Goal: Task Accomplishment & Management: Manage account settings

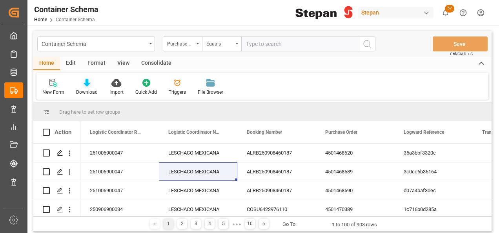
click at [87, 85] on icon at bounding box center [87, 83] width 7 height 8
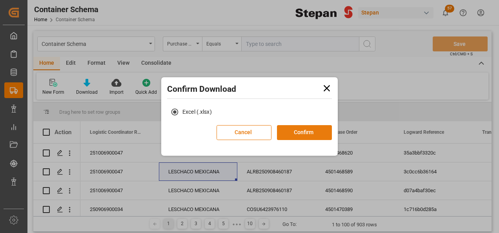
click at [312, 136] on button "Confirm" at bounding box center [304, 132] width 55 height 15
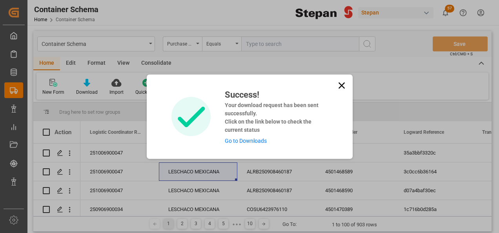
click at [243, 142] on link "Go to Downloads" at bounding box center [246, 141] width 42 height 6
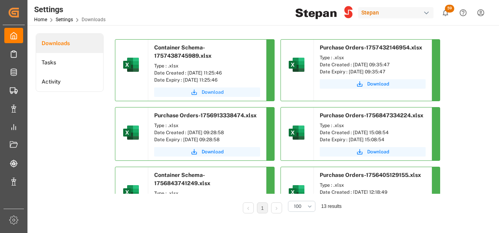
click at [218, 92] on span "Download" at bounding box center [213, 92] width 22 height 7
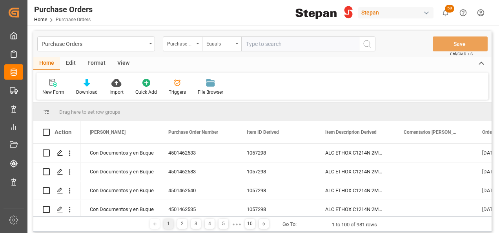
scroll to position [235, 0]
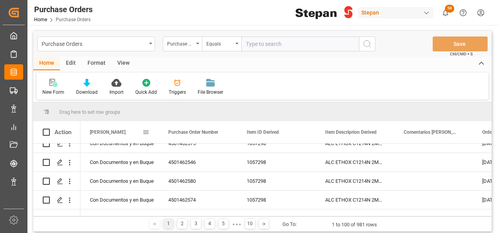
click at [147, 130] on span at bounding box center [145, 132] width 7 height 7
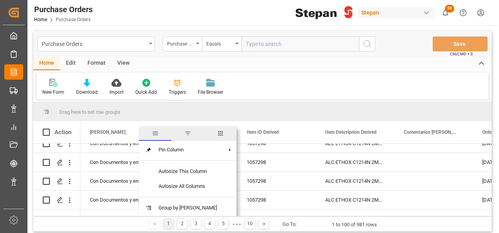
click at [112, 133] on span "Hito Stepan" at bounding box center [108, 131] width 36 height 5
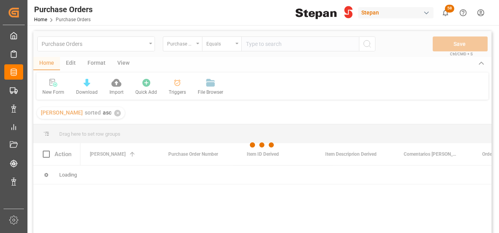
scroll to position [39, 0]
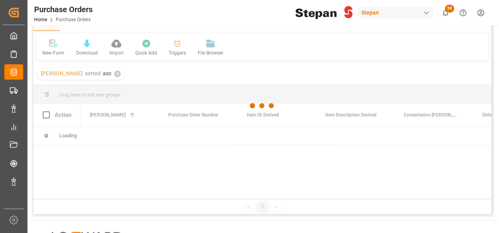
click at [104, 74] on div at bounding box center [262, 106] width 458 height 228
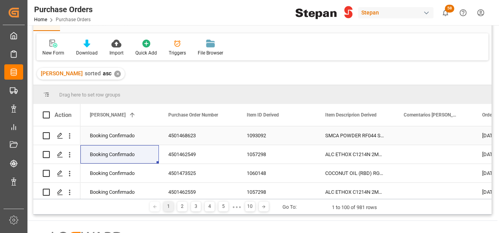
click at [131, 138] on div "Booking Confirmado" at bounding box center [120, 136] width 60 height 18
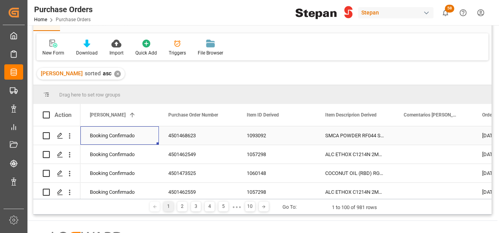
click at [123, 134] on div "Booking Confirmado" at bounding box center [120, 136] width 60 height 18
click at [146, 138] on icon "open menu" at bounding box center [144, 140] width 9 height 9
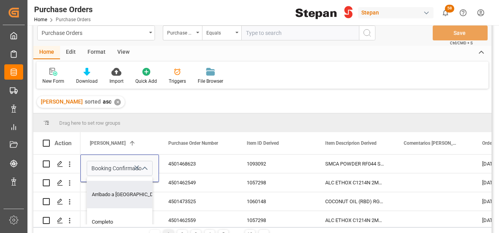
scroll to position [0, 0]
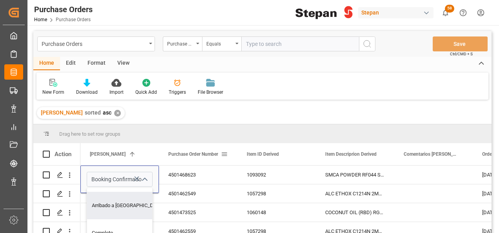
drag, startPoint x: 206, startPoint y: 144, endPoint x: 223, endPoint y: 101, distance: 46.2
click at [205, 144] on div "Purchase Order Number" at bounding box center [194, 154] width 53 height 22
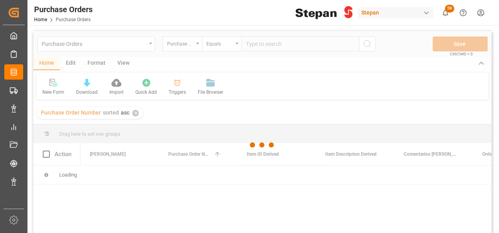
click at [223, 101] on div at bounding box center [262, 145] width 458 height 228
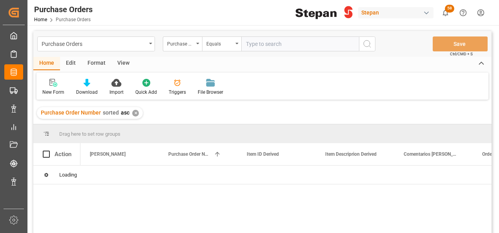
click at [135, 113] on div "✕" at bounding box center [135, 113] width 7 height 7
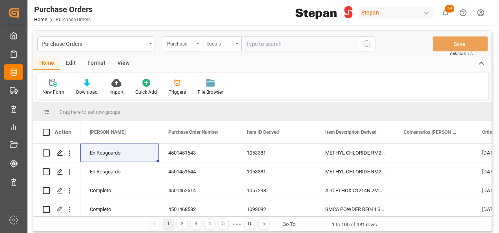
click at [236, 44] on icon "open menu" at bounding box center [236, 44] width 3 height 2
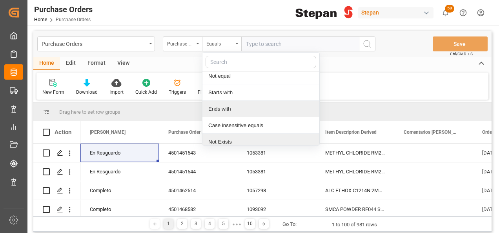
scroll to position [57, 0]
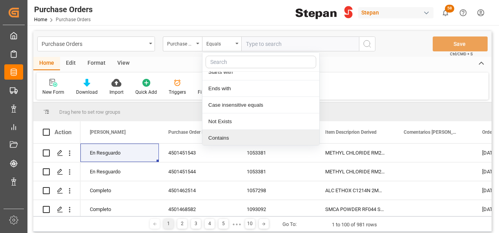
click at [216, 142] on div "Contains" at bounding box center [260, 138] width 117 height 16
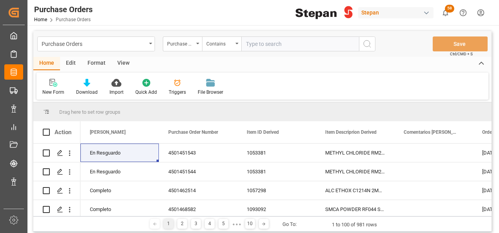
paste input "4501471742 4501470681 4501468339 4501451546 4501451545 4501468586 4501468585 45…"
click at [325, 44] on input "4501471742 4501470681 4501468339 4501451546 4501451545 4501468586 4501468585 45…" at bounding box center [300, 43] width 118 height 15
click at [324, 44] on input "4501471742 4501470681 4501468339 4501451546 4501451545 4501468586 4501468585 45…" at bounding box center [300, 43] width 118 height 15
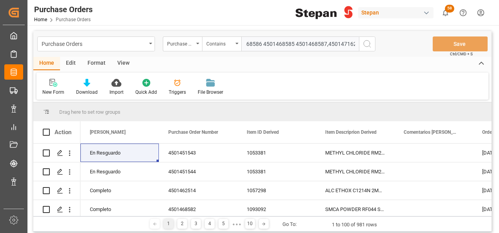
click at [293, 43] on input "4501471742 4501470681 4501468339 4501451546 4501451545 4501468586 4501468585 45…" at bounding box center [300, 43] width 118 height 15
click at [263, 42] on input "4501471742 4501470681 4501468339 4501451546 4501451545 4501468586 4501468585,45…" at bounding box center [300, 43] width 118 height 15
click at [261, 43] on input "4501471742 4501470681 4501468339 4501451546 4501451545 4501468586 4501468585,45…" at bounding box center [300, 43] width 118 height 15
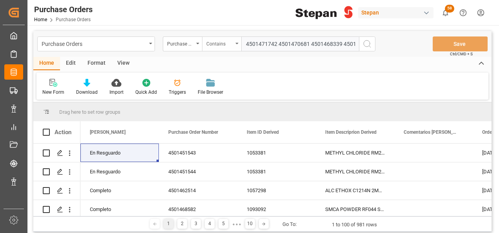
drag, startPoint x: 265, startPoint y: 44, endPoint x: 210, endPoint y: 42, distance: 55.0
click at [210, 42] on div "Purchase Order Number Contains 4501471742 4501470681 4501468339 4501451546 4501…" at bounding box center [269, 43] width 212 height 15
click at [341, 44] on input "4501471742 4501470681 4501468339 4501451546 4501451545 4501468586,4501468585,45…" at bounding box center [300, 43] width 118 height 15
click at [311, 43] on input "4501471742 4501470681 4501468339,4501451546 4501451545 4501468586,4501468585,45…" at bounding box center [300, 43] width 118 height 15
click at [278, 43] on input "4501471742 4501470681,4501468339,4501451546 4501451545 4501468586,4501468585,45…" at bounding box center [300, 43] width 118 height 15
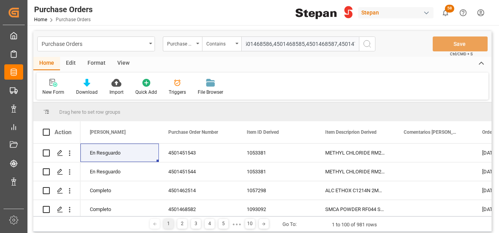
scroll to position [0, 177]
type input "4501471742,4501470681,4501468339,4501451546,4501451545,4501468586,4501468585,45…"
click at [365, 42] on icon "search button" at bounding box center [366, 43] width 9 height 9
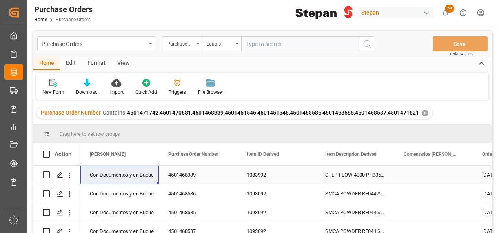
click at [118, 171] on div "Con Documentos y en Buque" at bounding box center [120, 175] width 60 height 18
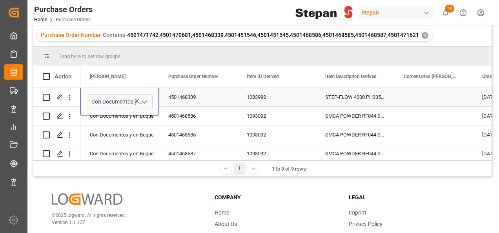
scroll to position [78, 0]
click at [145, 99] on icon "open menu" at bounding box center [144, 100] width 9 height 9
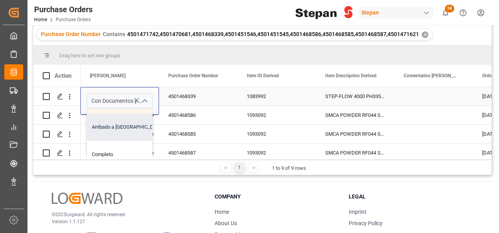
click at [114, 127] on div "Arribado a Puerto" at bounding box center [127, 126] width 81 height 27
type input "Arribado a Puerto"
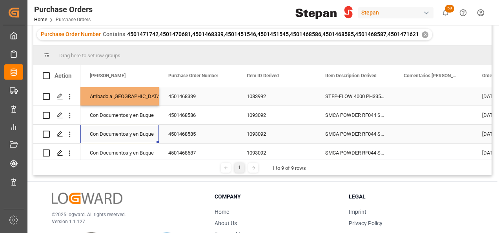
click at [114, 127] on div "Con Documentos y en Buque" at bounding box center [120, 134] width 60 height 18
click at [127, 96] on div "Arribado a Puerto" at bounding box center [120, 96] width 60 height 18
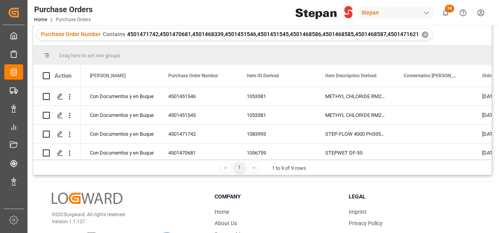
scroll to position [102, 0]
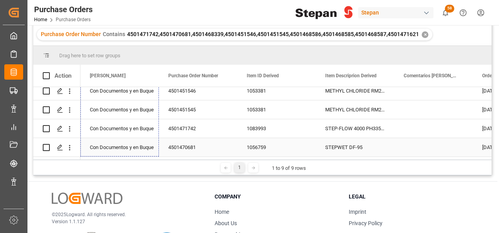
drag, startPoint x: 156, startPoint y: 106, endPoint x: 127, endPoint y: 145, distance: 47.9
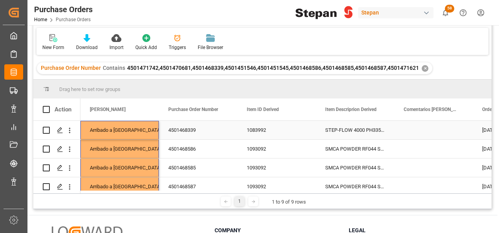
scroll to position [0, 0]
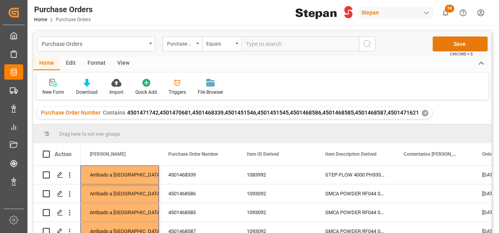
click at [445, 41] on button "Save" at bounding box center [459, 43] width 55 height 15
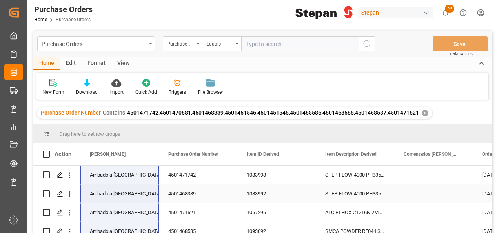
scroll to position [102, 0]
